Goal: Task Accomplishment & Management: Use online tool/utility

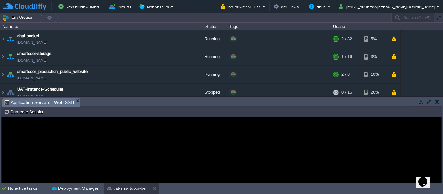
scroll to position [53, 0]
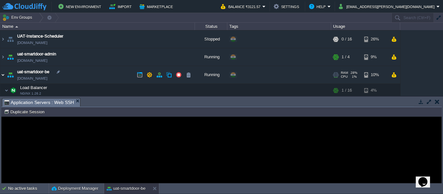
click at [2, 76] on img at bounding box center [2, 75] width 5 height 18
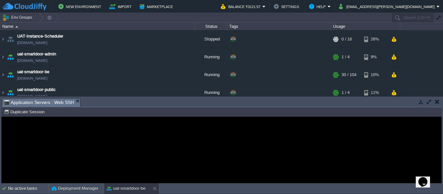
scroll to position [0, 0]
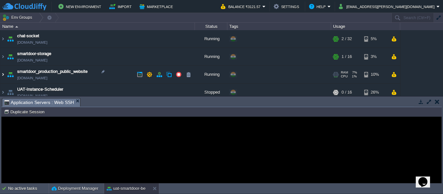
click at [3, 75] on img at bounding box center [2, 75] width 5 height 18
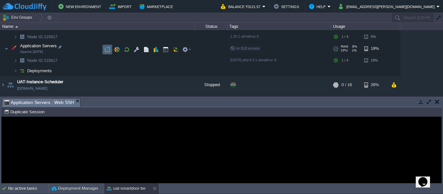
scroll to position [65, 0]
click at [19, 70] on img at bounding box center [22, 72] width 9 height 10
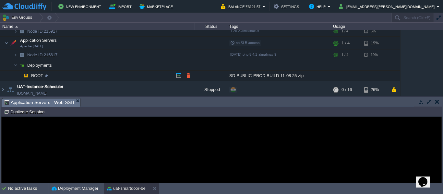
scroll to position [71, 0]
click at [188, 75] on button "button" at bounding box center [189, 75] width 6 height 6
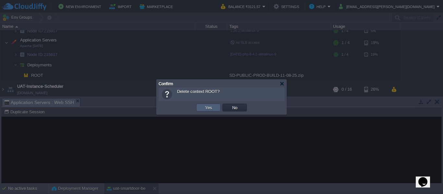
click at [203, 107] on td "Yes" at bounding box center [208, 108] width 24 height 8
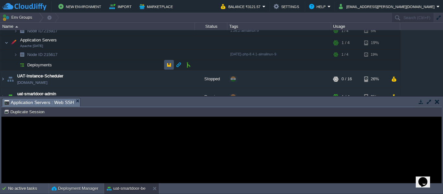
click at [169, 64] on button "button" at bounding box center [169, 65] width 6 height 6
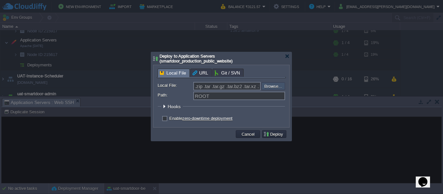
click at [266, 87] on input "file" at bounding box center [244, 86] width 82 height 8
type input "C:\fakepath\SD-PUBLIC-PROD-BUILD-21-08-25.zip"
type input "SD-PUBLIC-PROD-BUILD-21-08-25.zip"
click at [267, 135] on button "Deploy" at bounding box center [275, 134] width 22 height 6
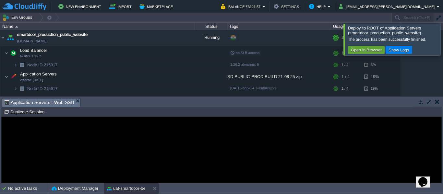
scroll to position [53, 0]
